Goal: Participate in discussion: Engage in conversation with other users on a specific topic

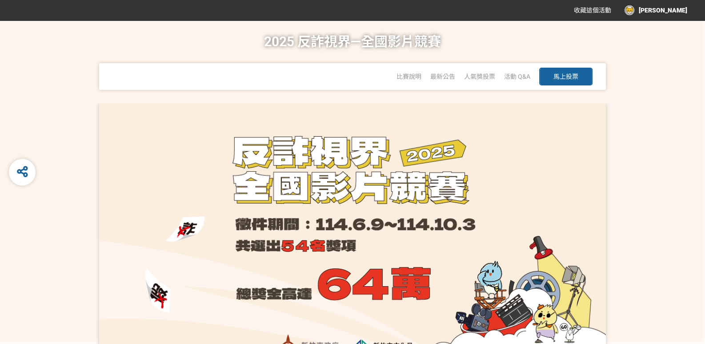
click at [577, 73] on span "馬上投票" at bounding box center [566, 76] width 25 height 7
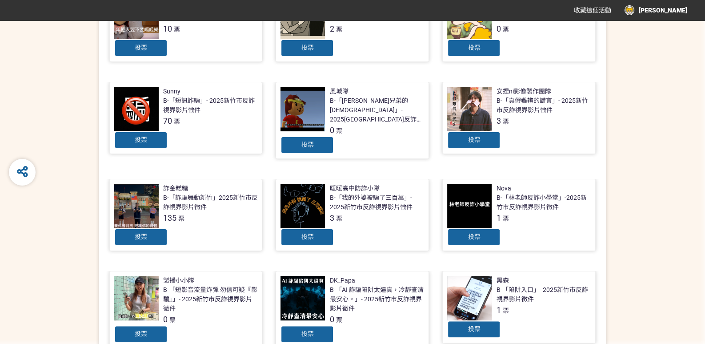
scroll to position [355, 0]
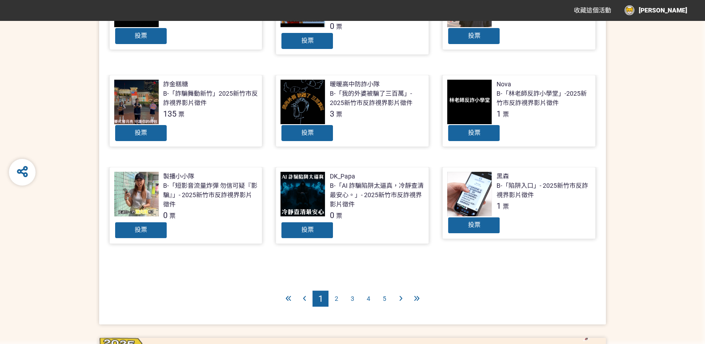
click at [385, 295] on span "5" at bounding box center [385, 298] width 4 height 7
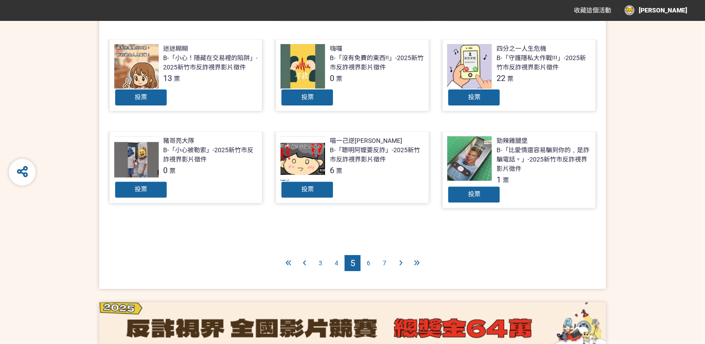
scroll to position [400, 0]
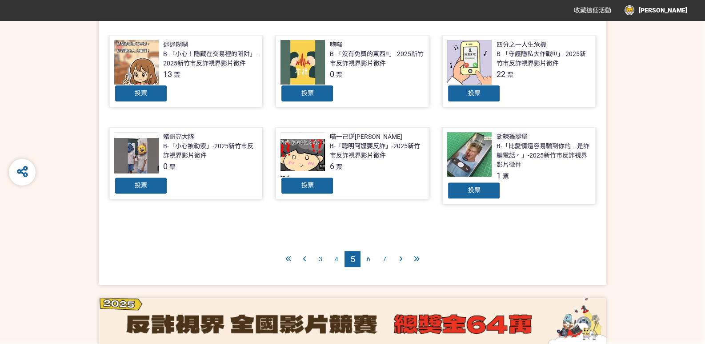
click at [367, 255] on span "6" at bounding box center [369, 258] width 4 height 7
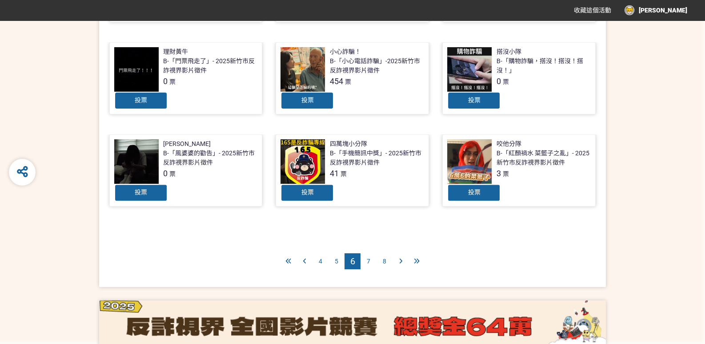
scroll to position [397, 0]
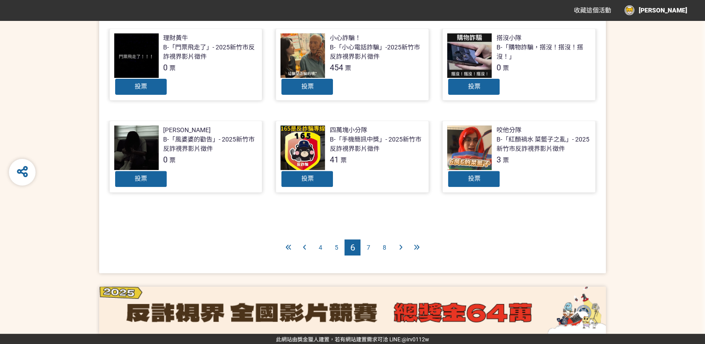
click at [367, 246] on span "7" at bounding box center [369, 247] width 4 height 7
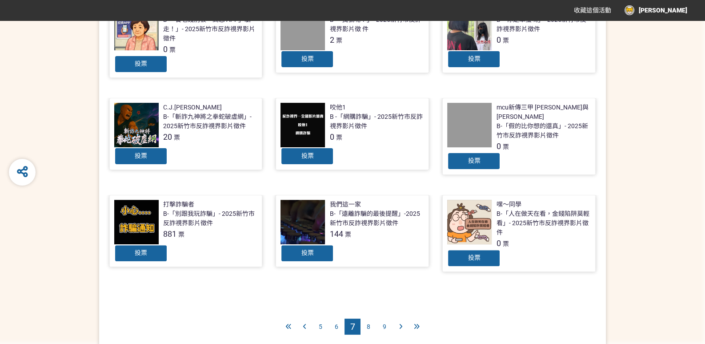
scroll to position [355, 0]
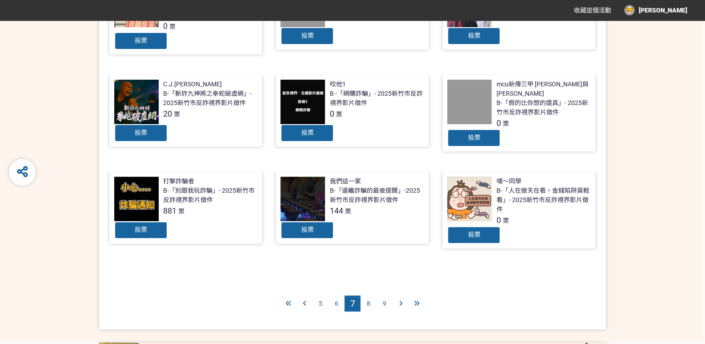
click at [370, 300] on span "8" at bounding box center [369, 303] width 4 height 7
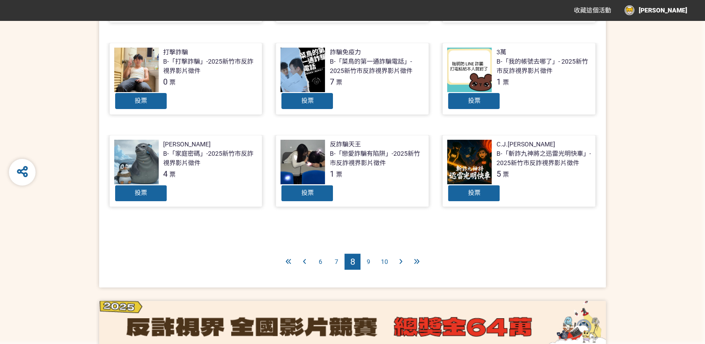
scroll to position [397, 0]
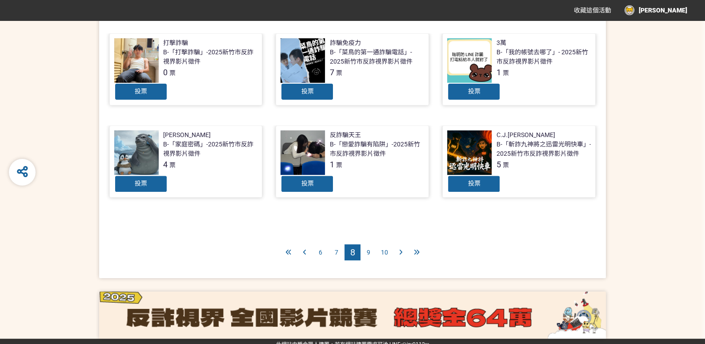
click at [371, 246] on div "9" at bounding box center [369, 252] width 16 height 16
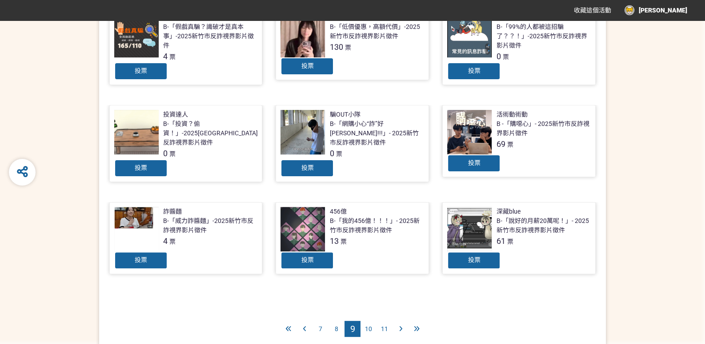
scroll to position [355, 0]
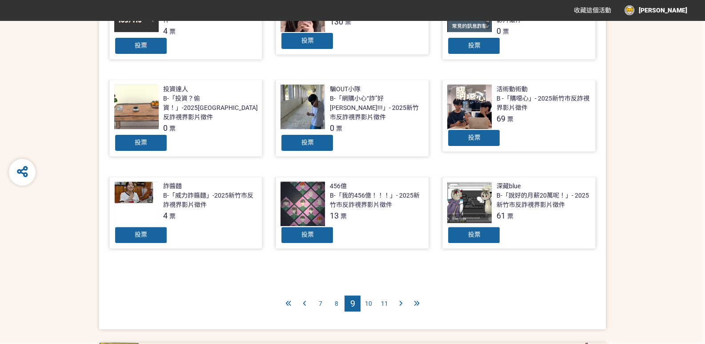
click at [368, 300] on span "10" at bounding box center [368, 303] width 7 height 7
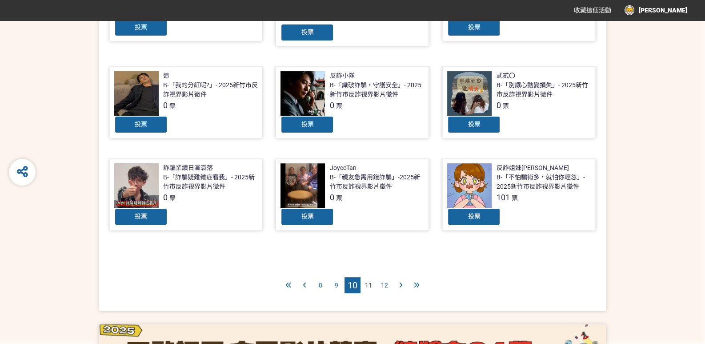
scroll to position [400, 0]
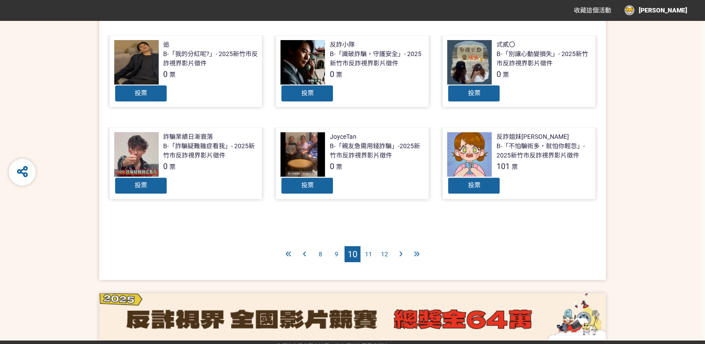
click at [369, 254] on span "11" at bounding box center [368, 253] width 7 height 7
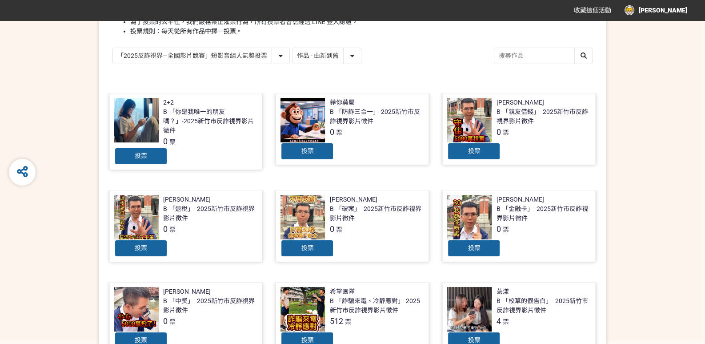
scroll to position [177, 0]
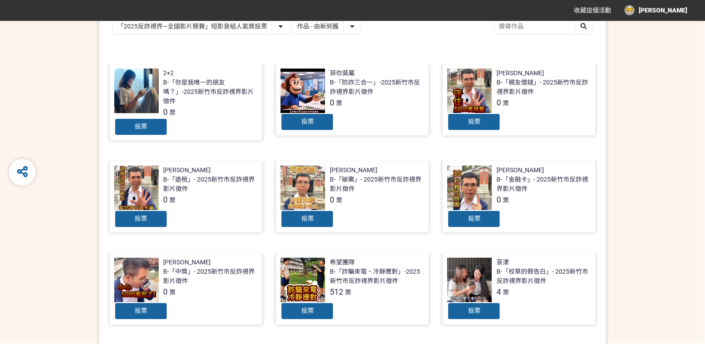
drag, startPoint x: 354, startPoint y: 266, endPoint x: 580, endPoint y: 231, distance: 229.6
click at [596, 230] on div "[PERSON_NAME] B-「金融卡」- 2025新竹市反詐視界影片徵件 0 票 投票" at bounding box center [519, 200] width 167 height 79
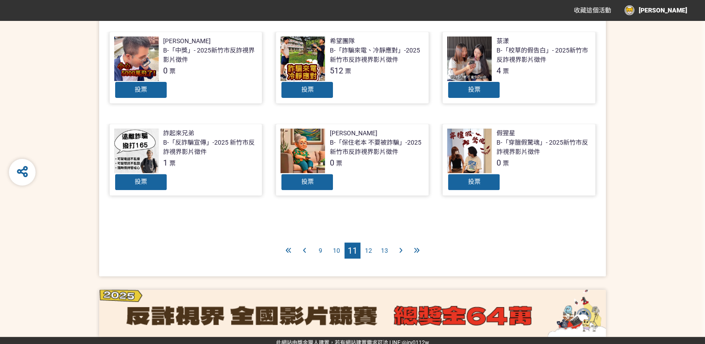
scroll to position [400, 0]
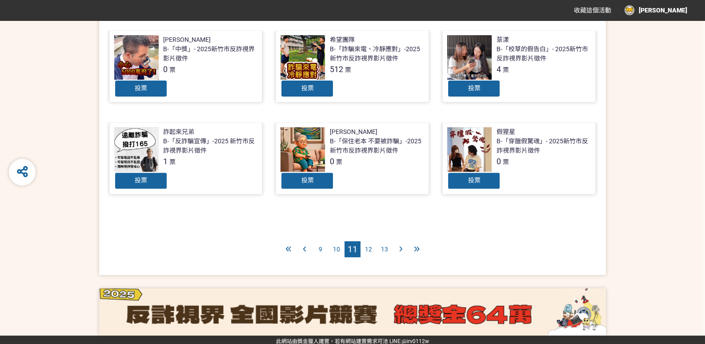
click at [367, 246] on span "12" at bounding box center [368, 249] width 7 height 7
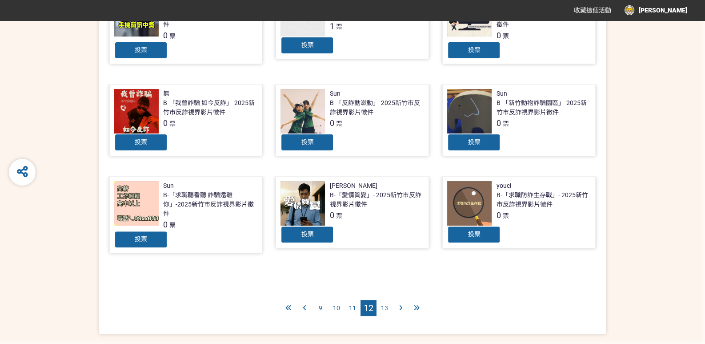
scroll to position [355, 0]
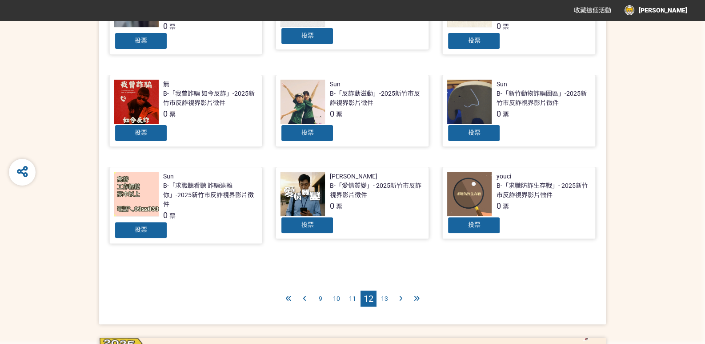
click at [388, 295] on span "13" at bounding box center [384, 298] width 7 height 7
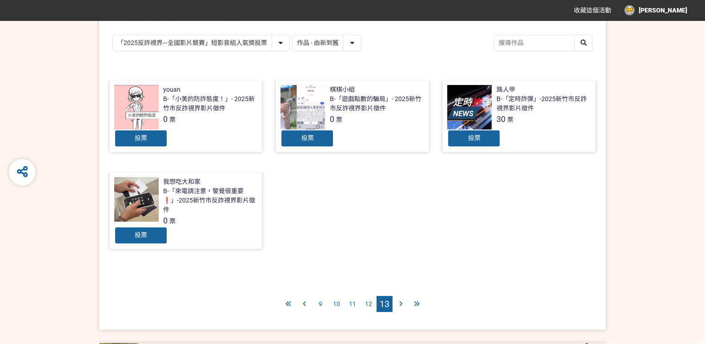
scroll to position [177, 0]
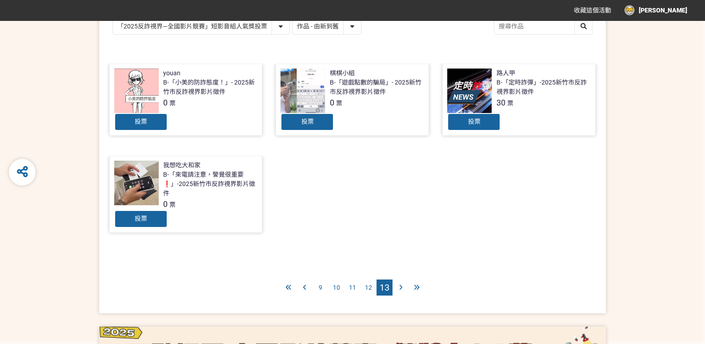
click at [373, 284] on div "12" at bounding box center [369, 287] width 16 height 16
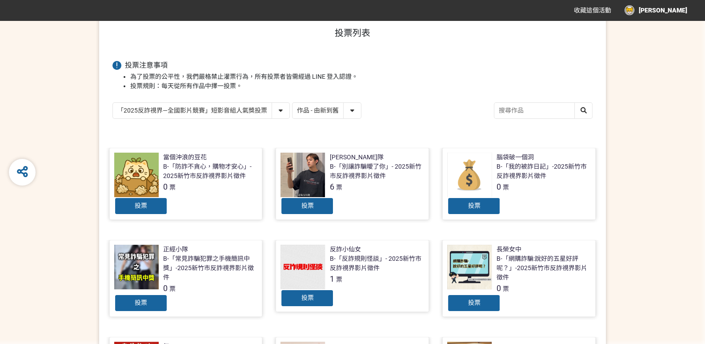
scroll to position [89, 0]
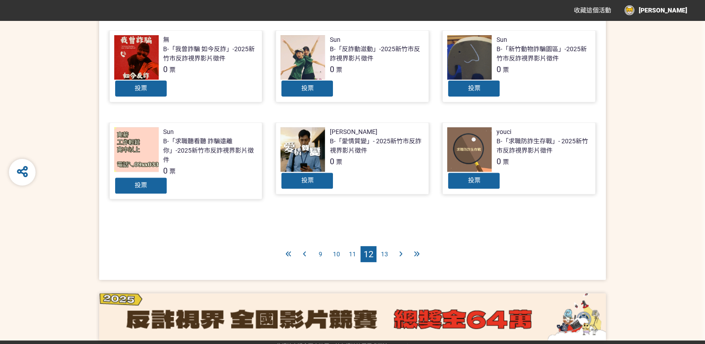
click at [351, 254] on span "11" at bounding box center [352, 253] width 7 height 7
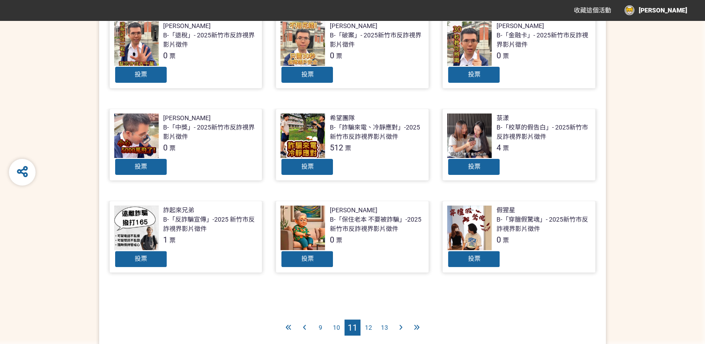
scroll to position [355, 0]
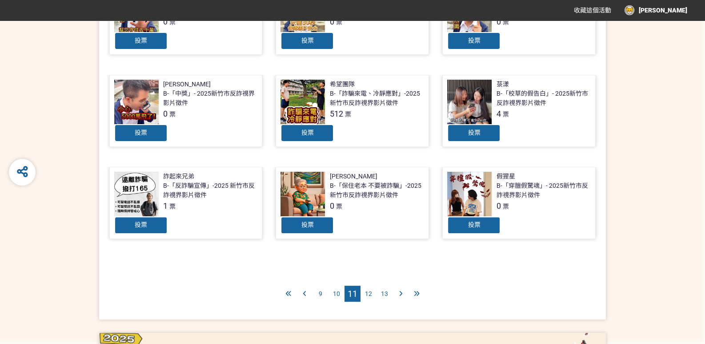
click at [336, 290] on span "10" at bounding box center [336, 293] width 7 height 7
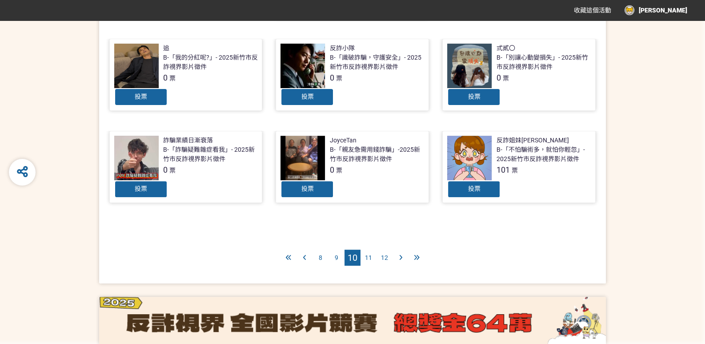
scroll to position [407, 0]
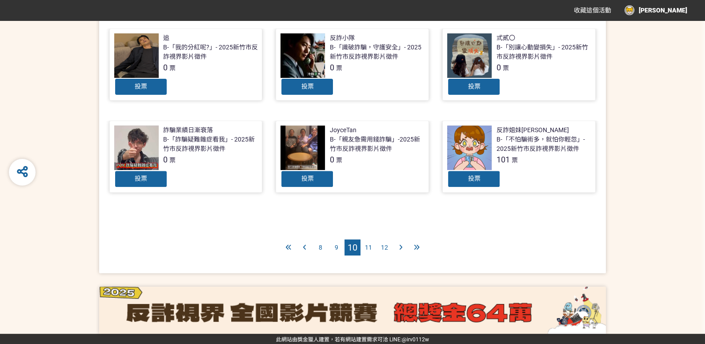
click at [332, 243] on div "9" at bounding box center [337, 247] width 16 height 16
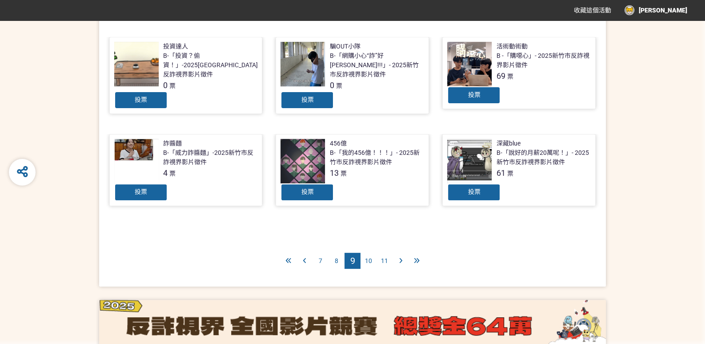
scroll to position [400, 0]
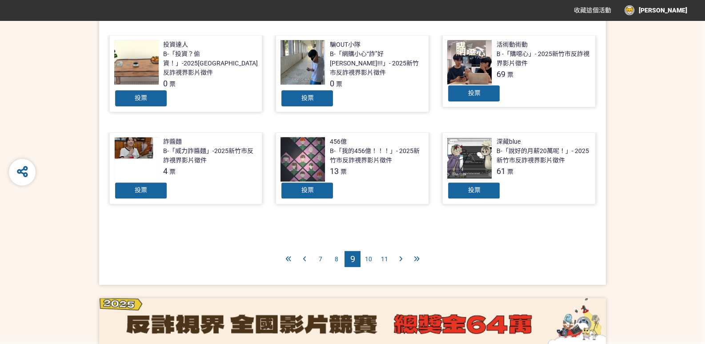
click at [336, 255] on span "8" at bounding box center [337, 258] width 4 height 7
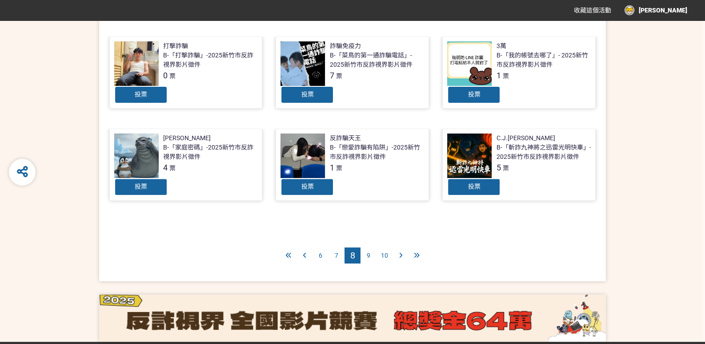
scroll to position [397, 0]
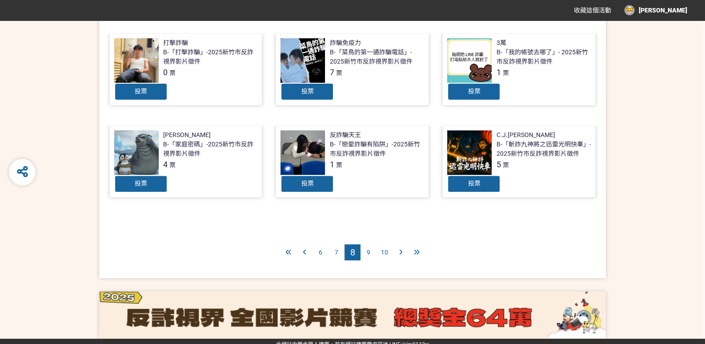
click at [334, 245] on div "7" at bounding box center [337, 252] width 16 height 16
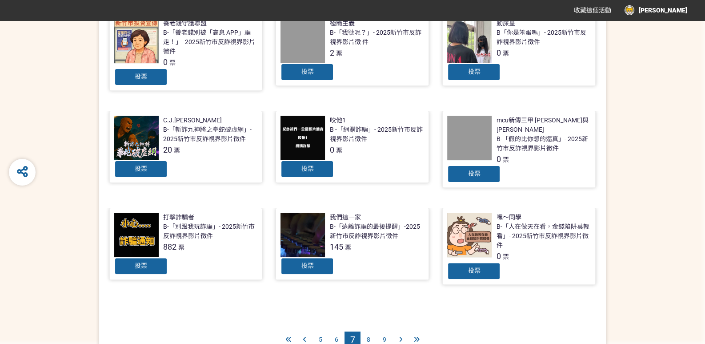
scroll to position [355, 0]
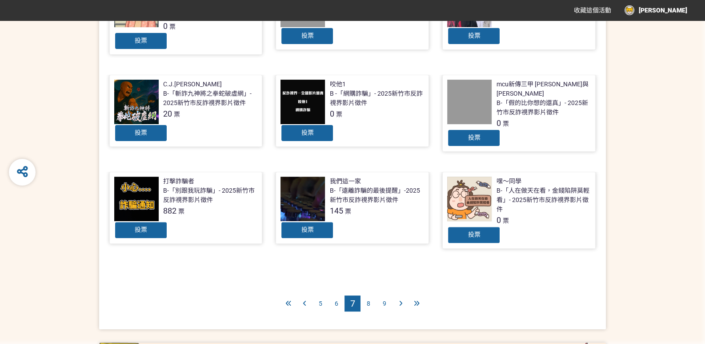
click at [335, 300] on span "6" at bounding box center [337, 303] width 4 height 7
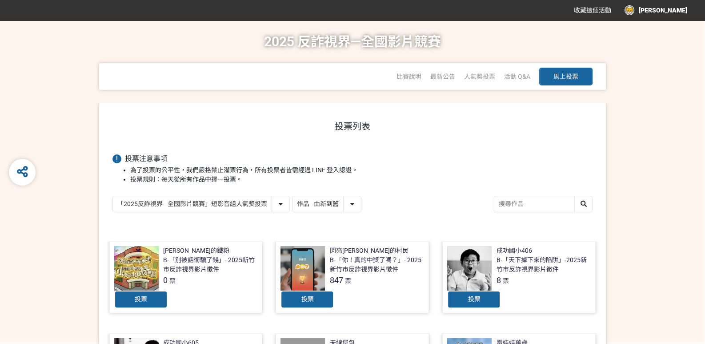
click at [297, 173] on li "為了投票的公平性，我們嚴格禁止灌票行為，所有投票者皆需經過 LINE 登入認證。" at bounding box center [361, 169] width 463 height 9
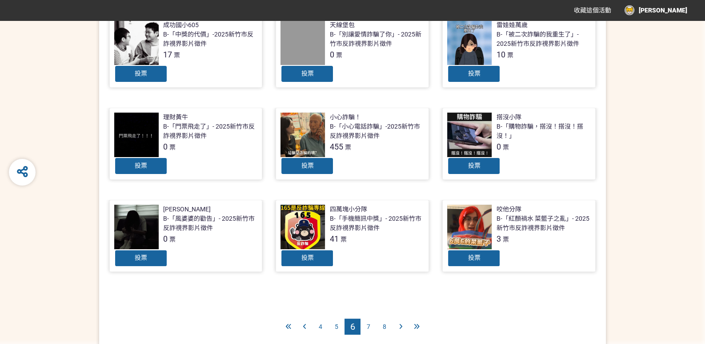
scroll to position [355, 0]
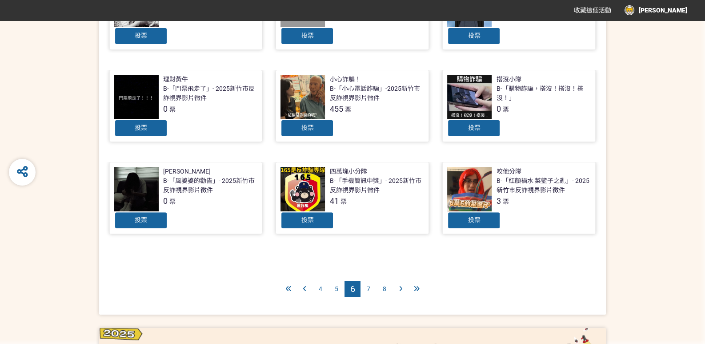
click at [387, 286] on div "8" at bounding box center [385, 289] width 16 height 16
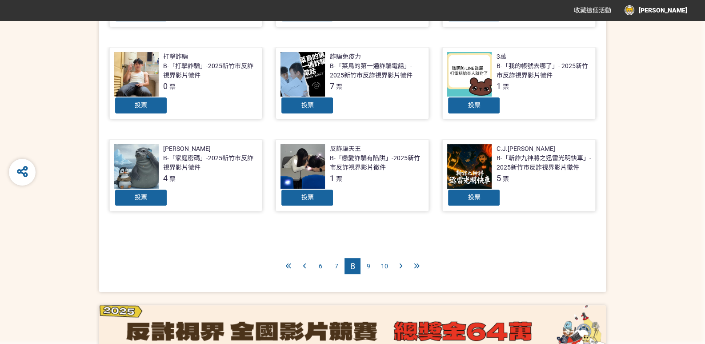
scroll to position [397, 0]
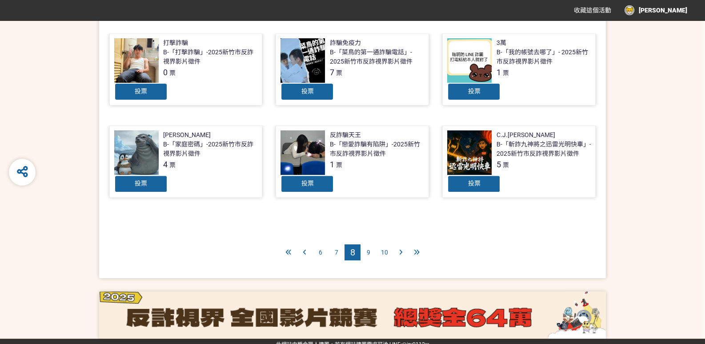
click at [319, 249] on span "6" at bounding box center [321, 252] width 4 height 7
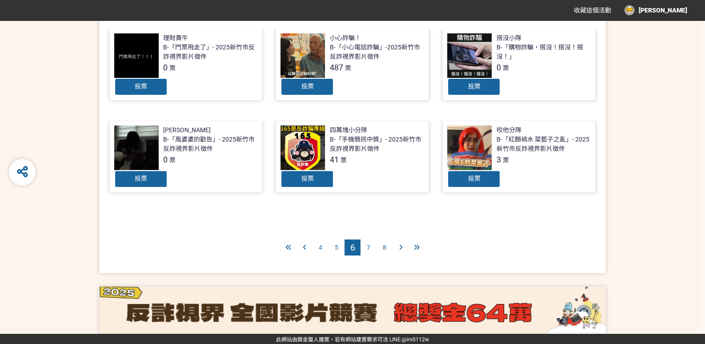
click at [319, 246] on span "4" at bounding box center [321, 247] width 4 height 7
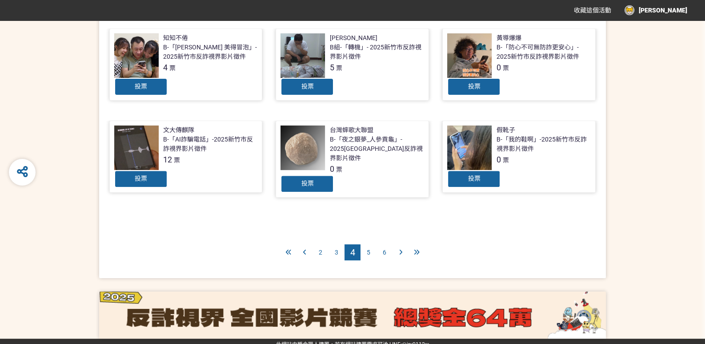
click at [319, 249] on span "2" at bounding box center [321, 252] width 4 height 7
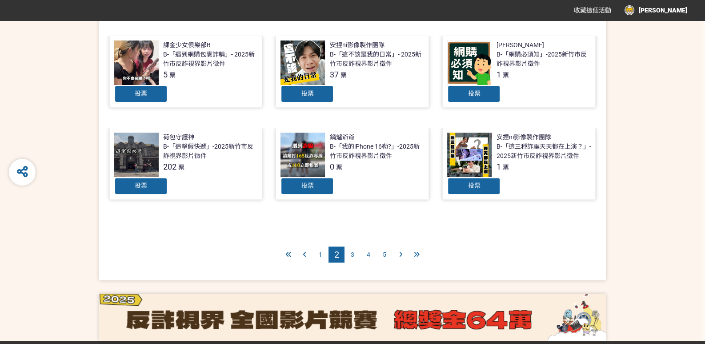
scroll to position [401, 0]
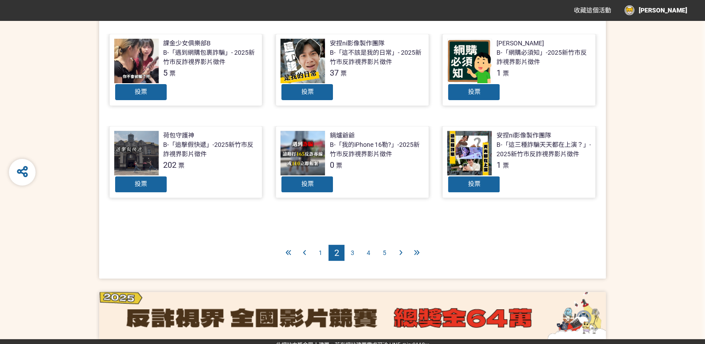
click at [322, 249] on span "1" at bounding box center [321, 252] width 4 height 7
